Goal: Task Accomplishment & Management: Use online tool/utility

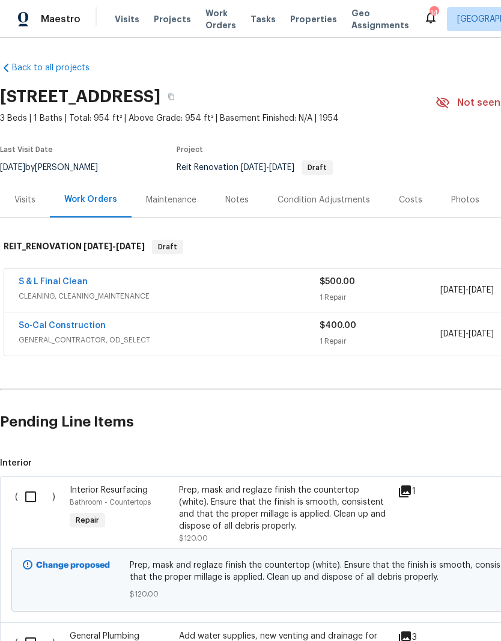
scroll to position [-4, 0]
click at [257, 8] on div "Visits Projects Work Orders Tasks Properties Geo Assignments" at bounding box center [269, 19] width 309 height 24
click at [260, 17] on span "Tasks" at bounding box center [263, 19] width 25 height 8
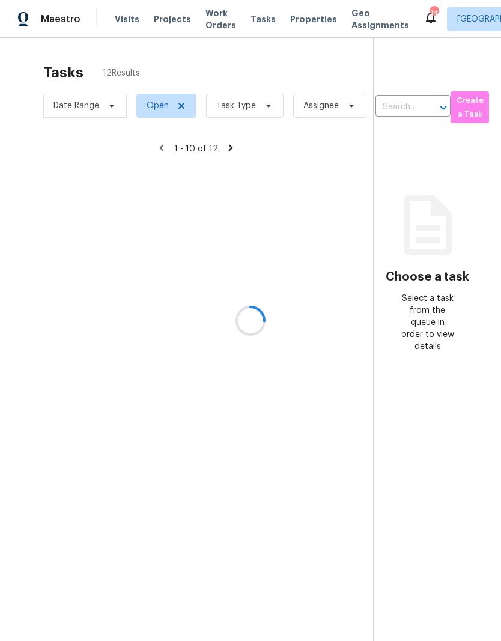
click at [262, 103] on div at bounding box center [250, 320] width 501 height 641
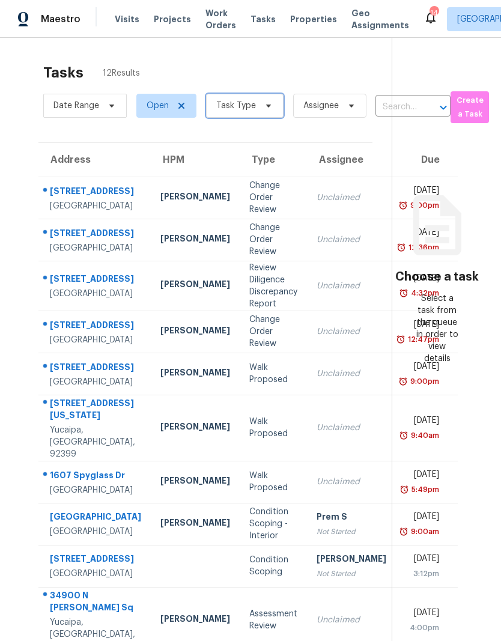
click at [264, 106] on icon at bounding box center [269, 106] width 10 height 10
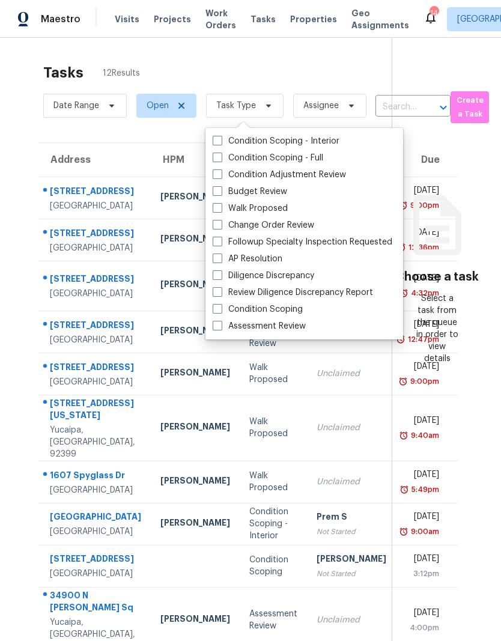
click at [222, 195] on label "Budget Review" at bounding box center [250, 192] width 75 height 12
click at [221, 193] on input "Budget Review" at bounding box center [217, 190] width 8 height 8
checkbox input "true"
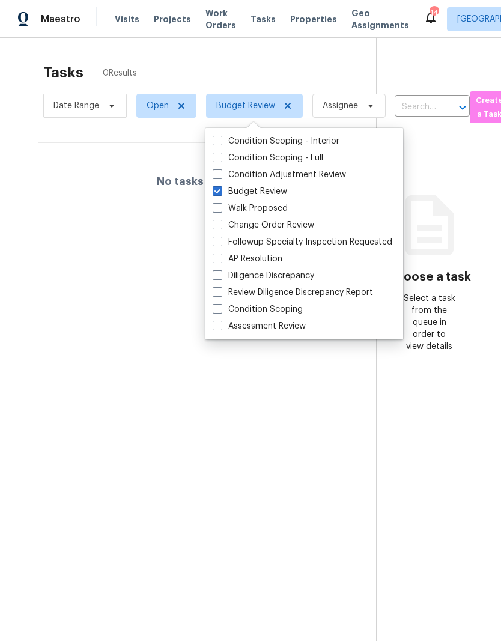
click at [290, 447] on section "Tasks 0 Results Date Range Open Budget Review Assignee ​ Create a Task No tasks…" at bounding box center [197, 368] width 357 height 622
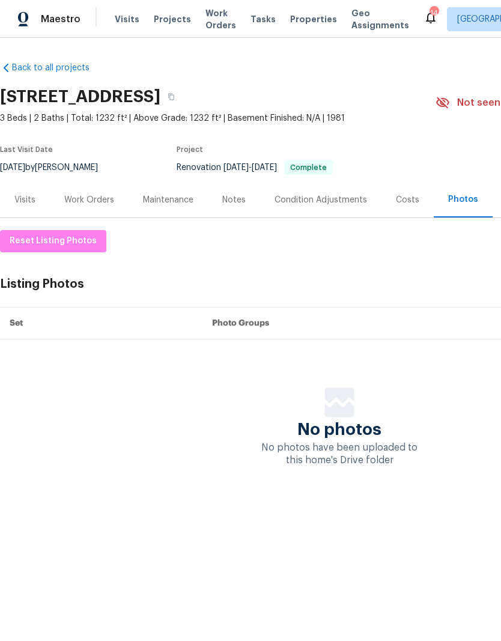
scroll to position [0, 178]
